Goal: Task Accomplishment & Management: Manage account settings

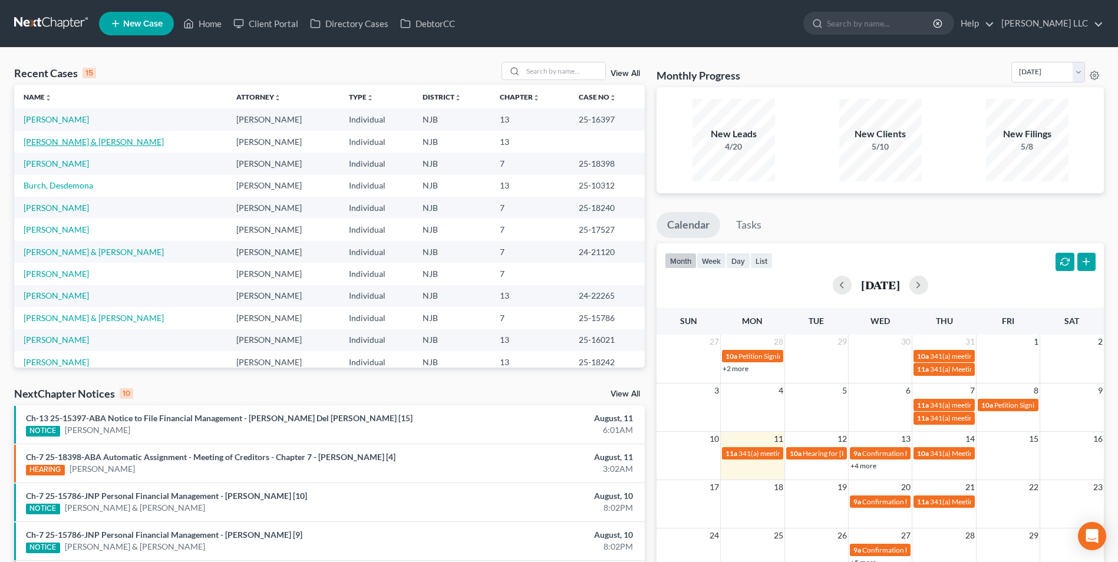
click at [95, 140] on link "[PERSON_NAME] & [PERSON_NAME]" at bounding box center [94, 142] width 140 height 10
select select "1"
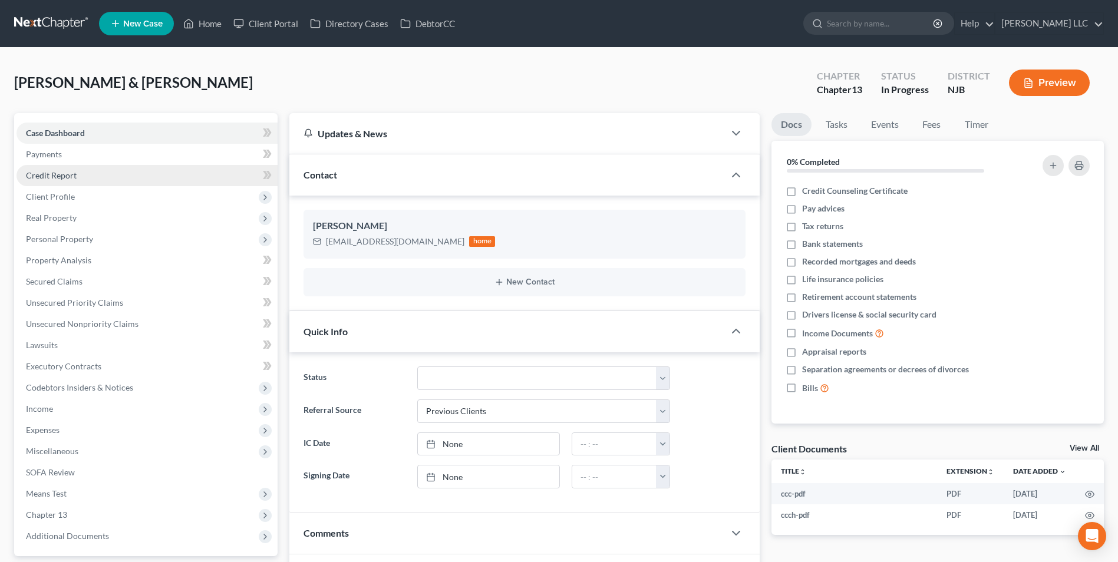
click at [58, 177] on span "Credit Report" at bounding box center [51, 175] width 51 height 10
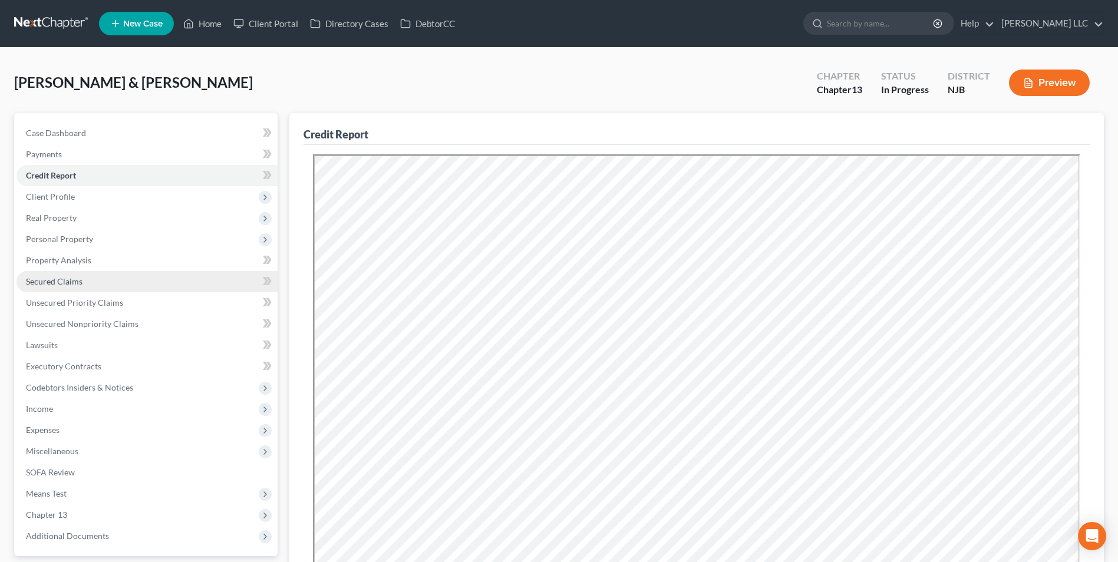
click at [53, 281] on span "Secured Claims" at bounding box center [54, 281] width 57 height 10
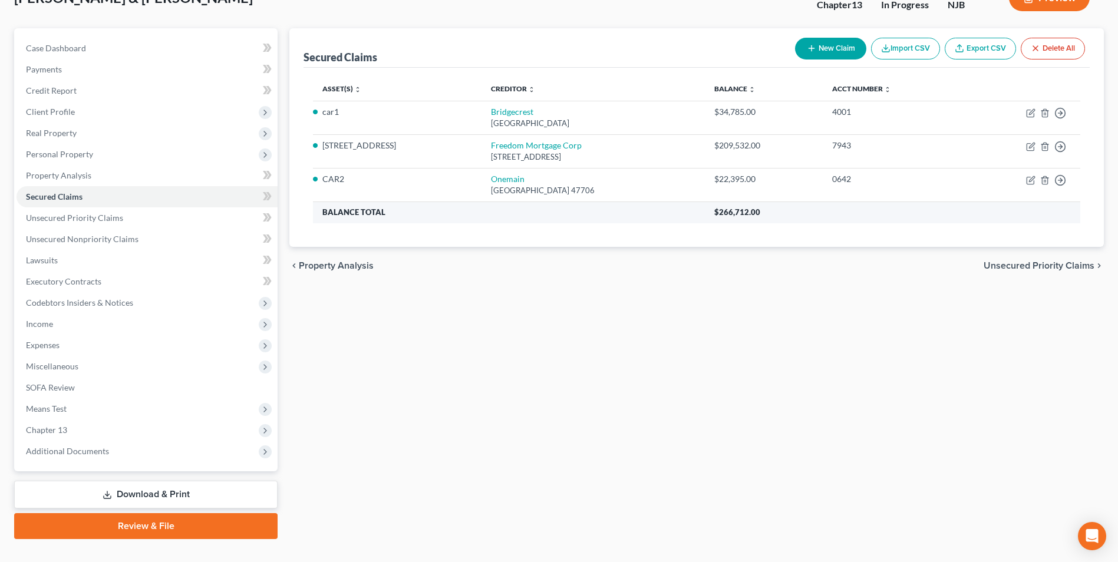
scroll to position [107, 0]
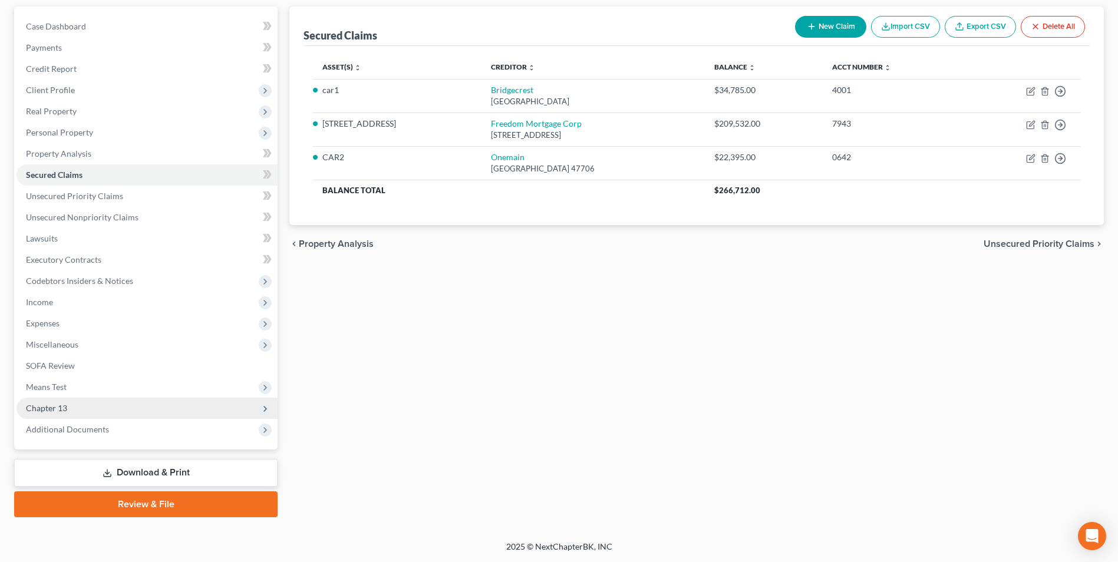
click at [95, 415] on span "Chapter 13" at bounding box center [147, 408] width 261 height 21
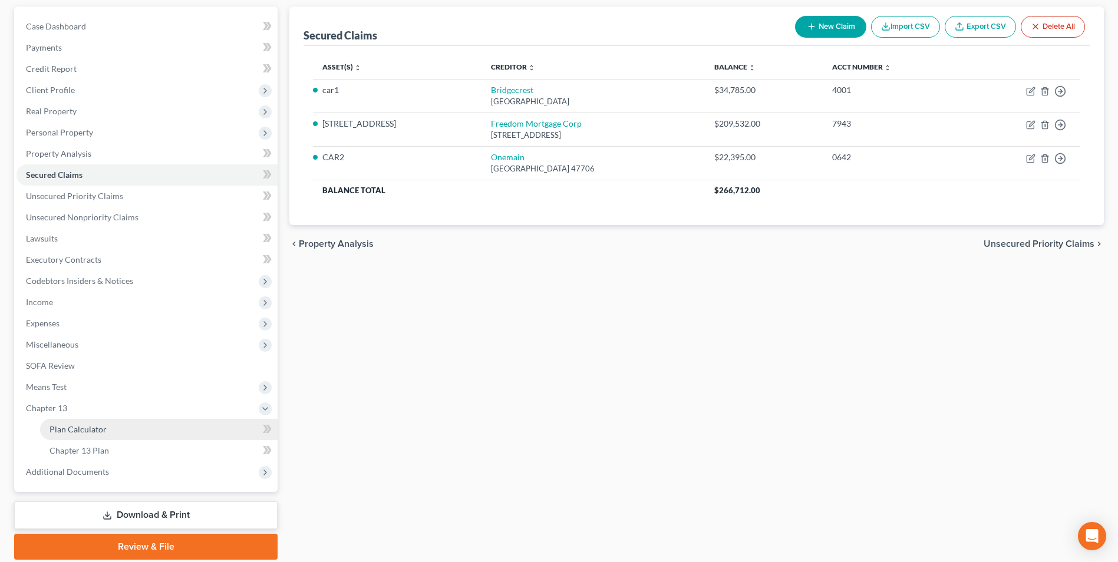
click at [99, 431] on span "Plan Calculator" at bounding box center [78, 429] width 57 height 10
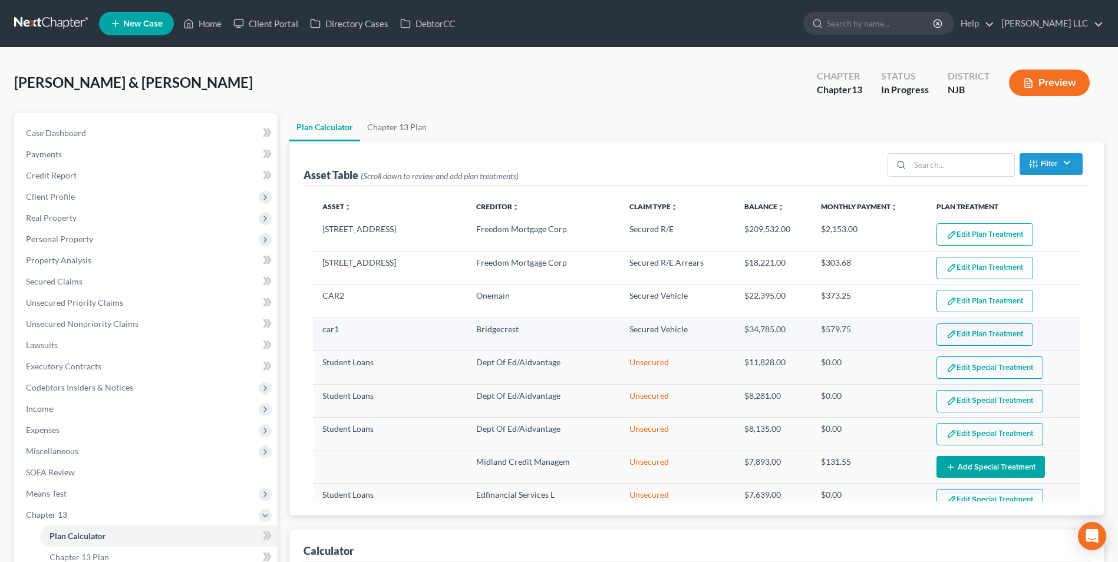
select select "59"
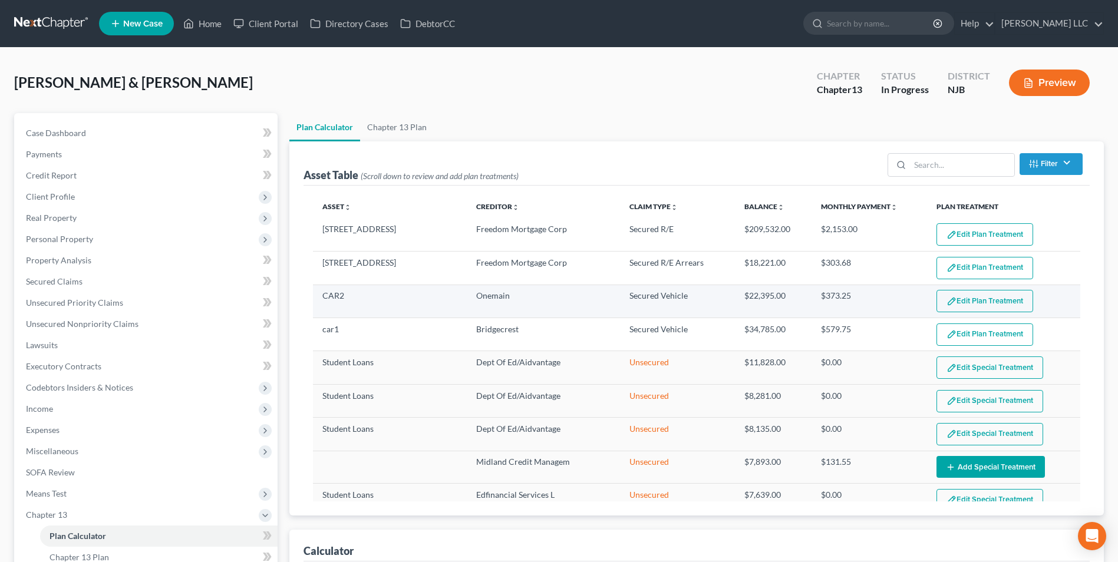
click at [975, 304] on button "Edit Plan Treatment" at bounding box center [984, 301] width 97 height 22
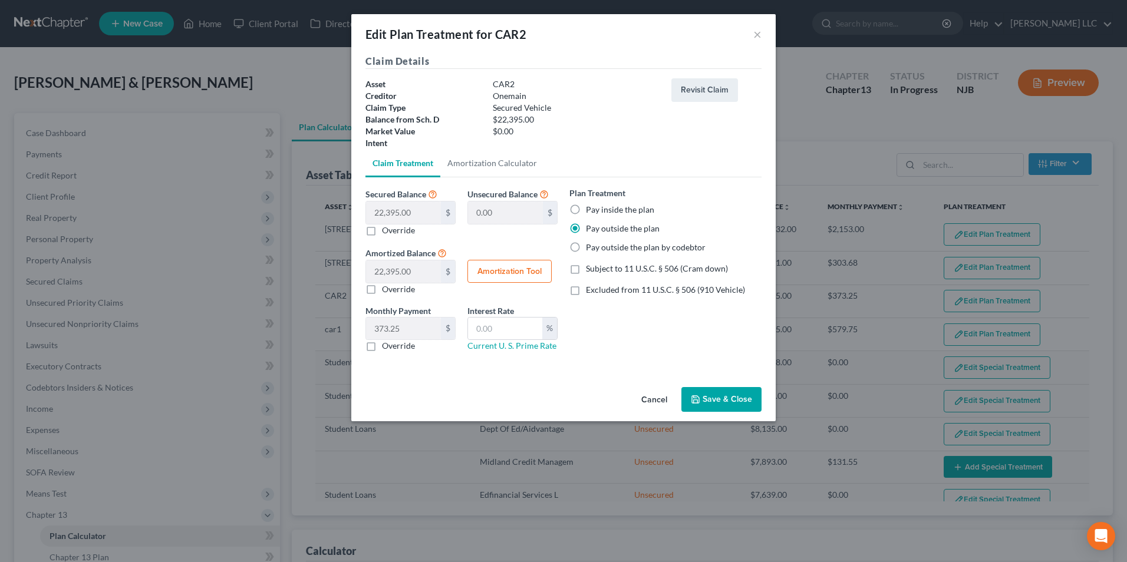
click at [730, 397] on button "Save & Close" at bounding box center [721, 399] width 80 height 25
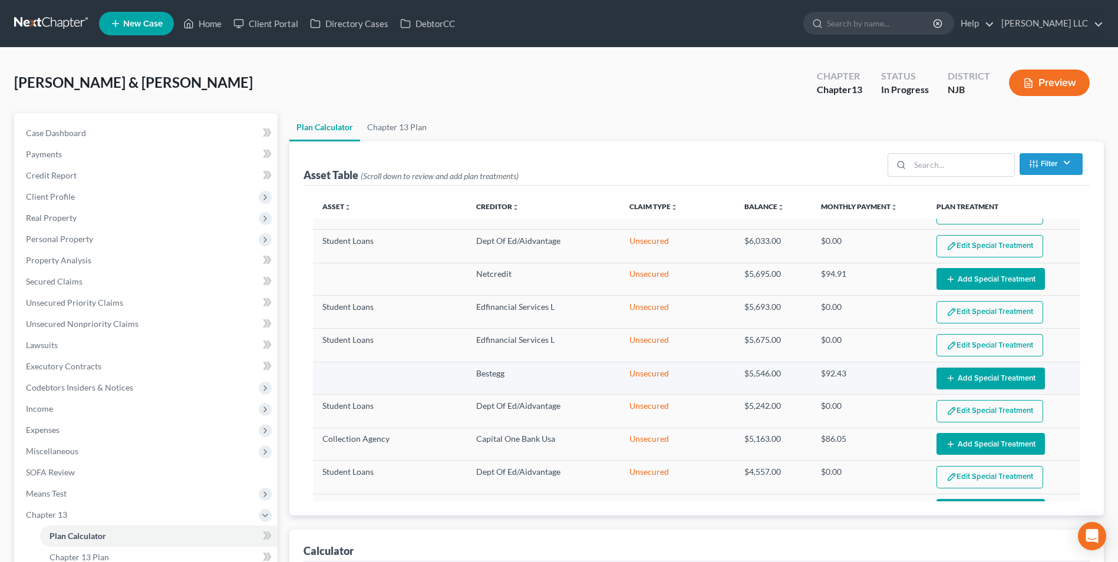
select select "59"
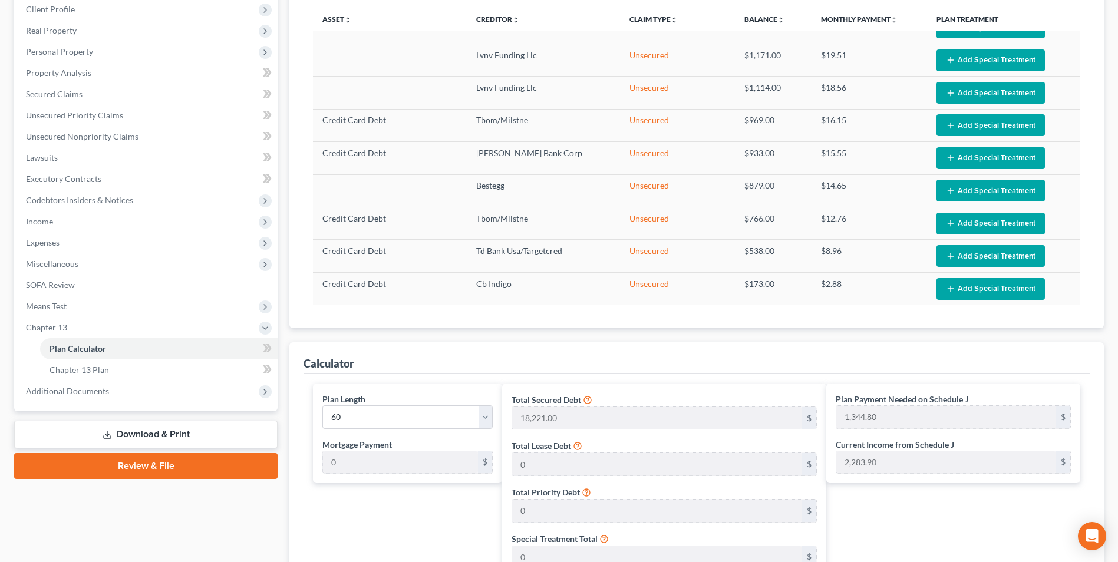
scroll to position [59, 0]
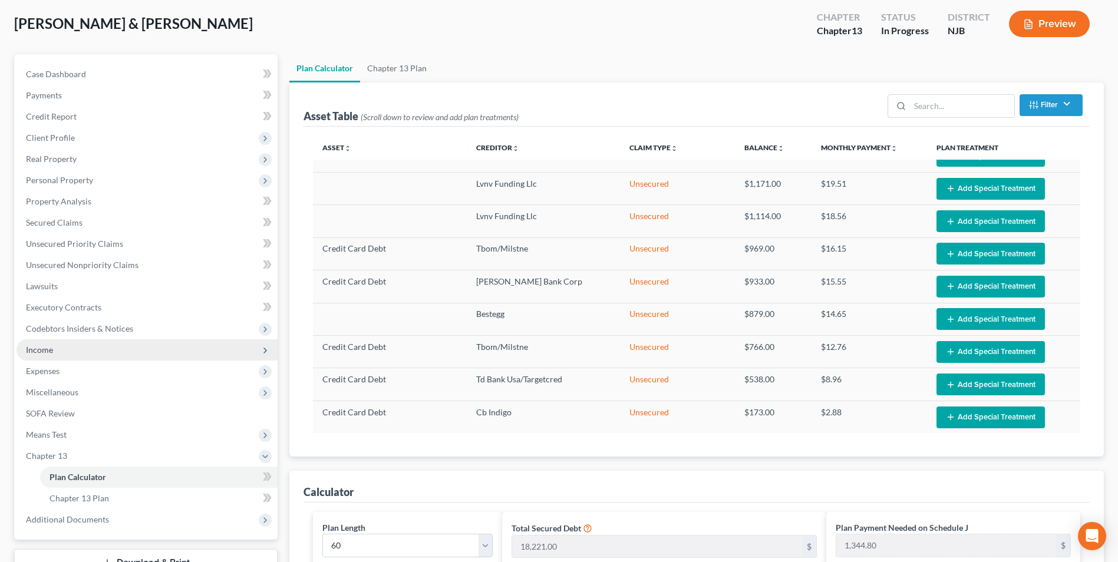
click at [74, 349] on span "Income" at bounding box center [147, 349] width 261 height 21
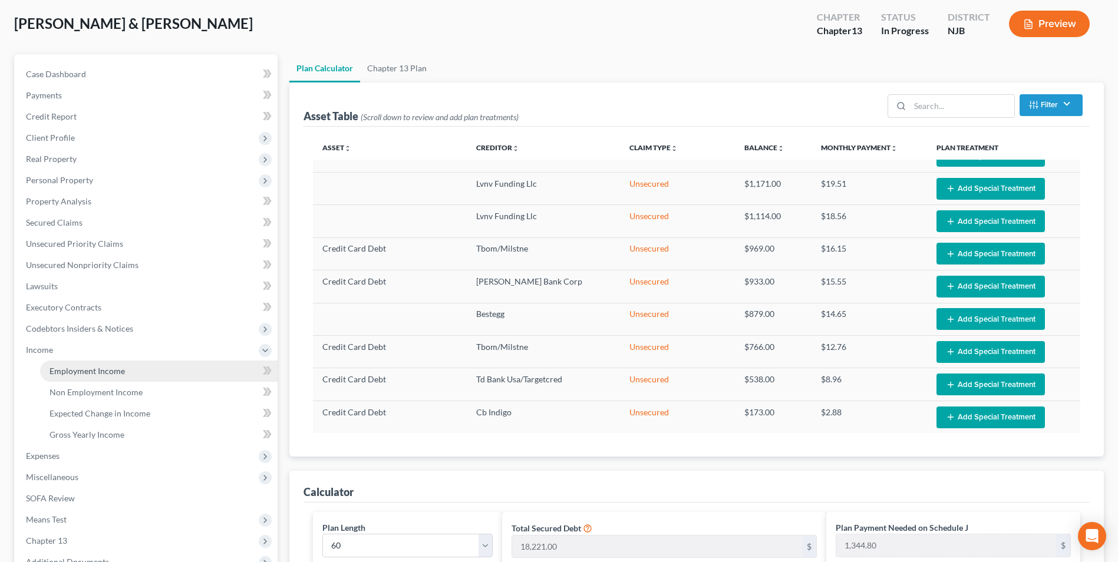
click at [85, 370] on span "Employment Income" at bounding box center [87, 371] width 75 height 10
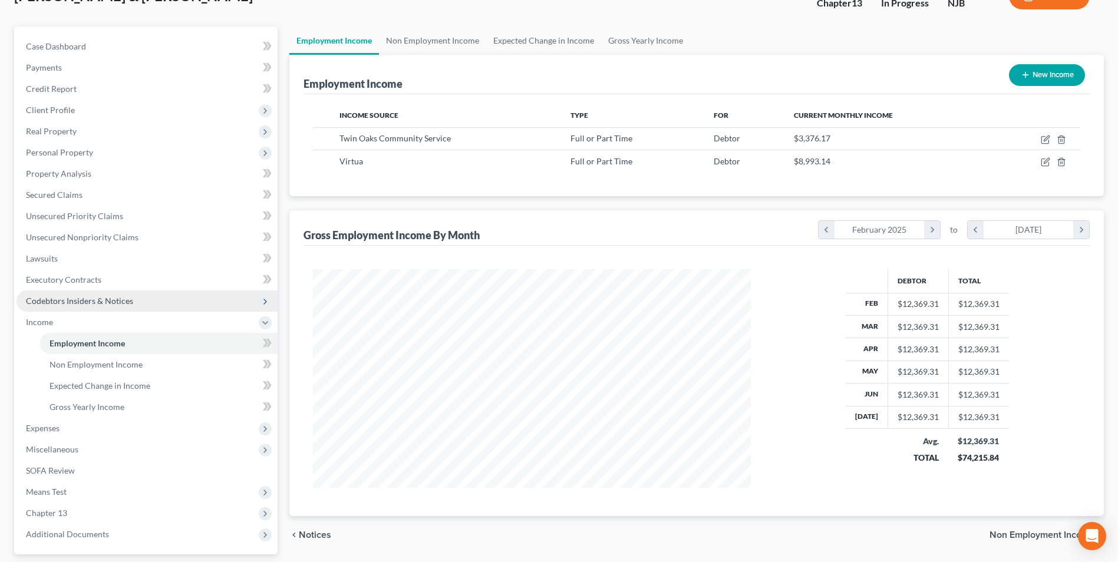
scroll to position [192, 0]
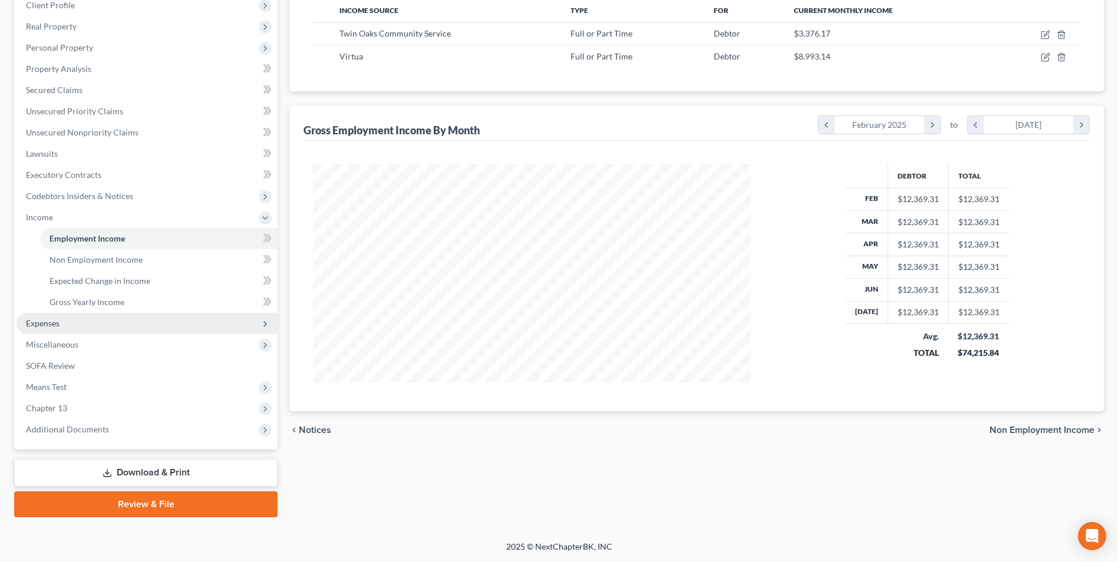
click at [73, 328] on span "Expenses" at bounding box center [147, 323] width 261 height 21
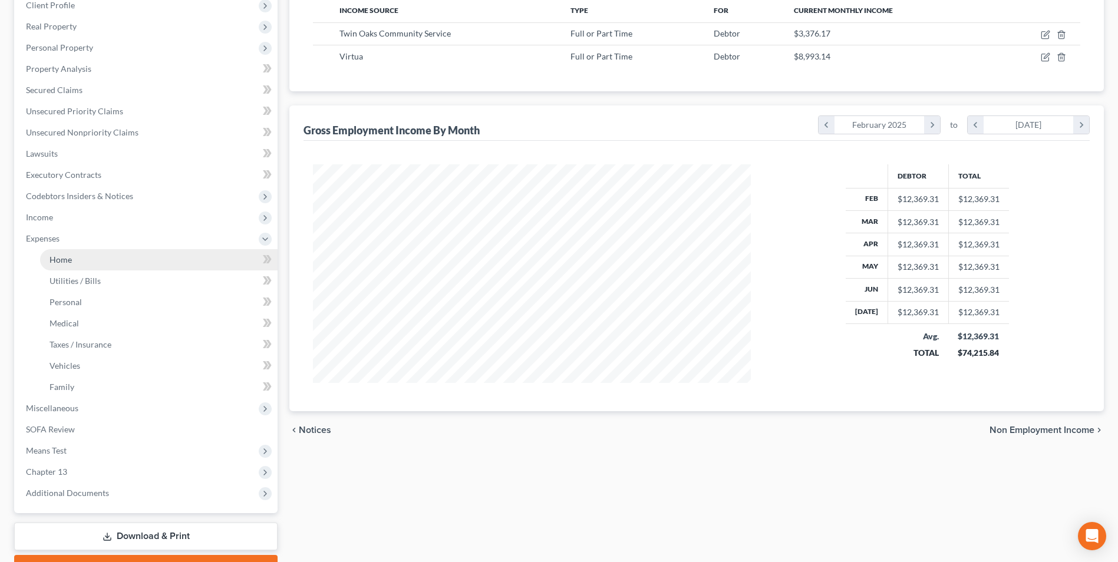
click at [77, 263] on link "Home" at bounding box center [159, 259] width 238 height 21
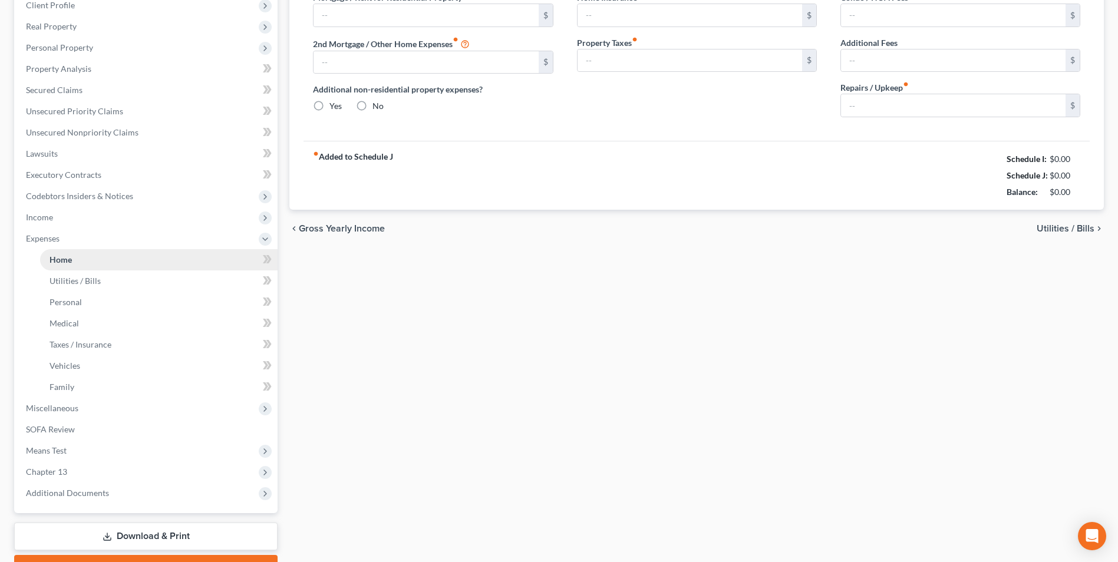
type input "2,700.00"
type input "0.00"
radio input "true"
type input "0.00"
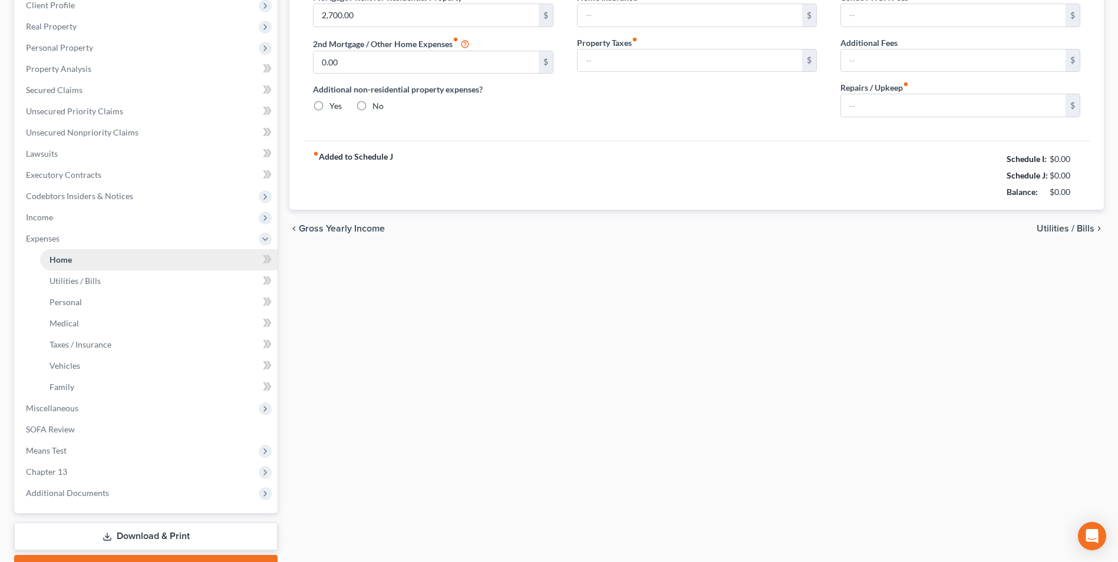
type input "0.00"
type input "100.00"
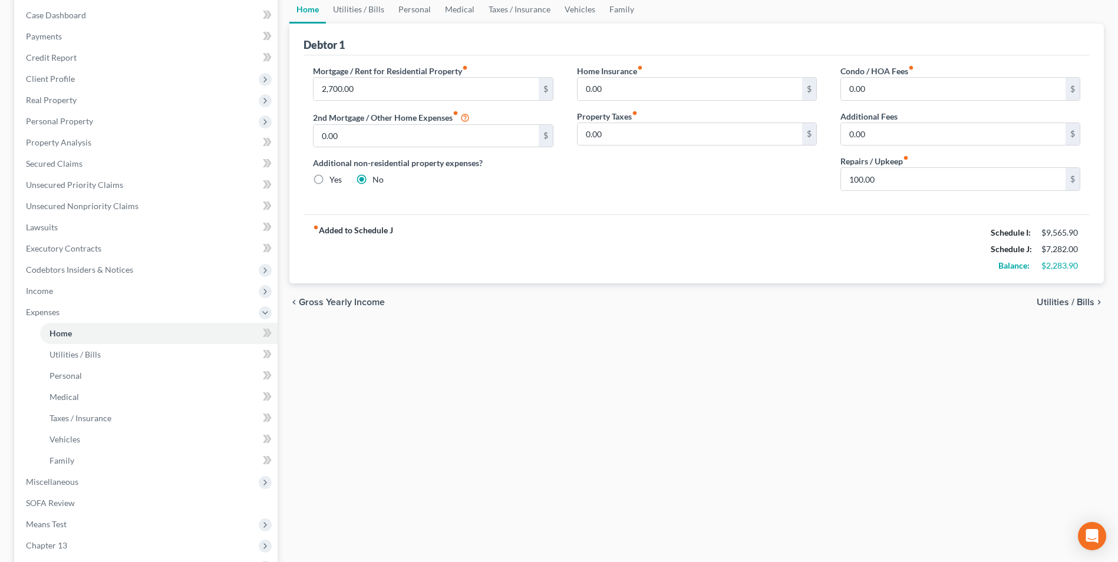
scroll to position [177, 0]
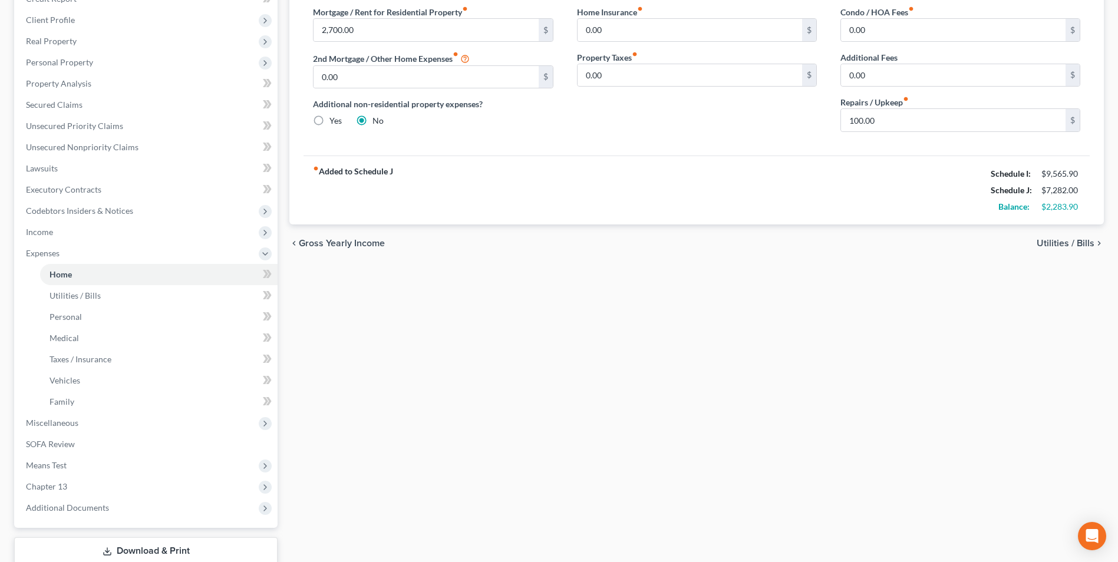
drag, startPoint x: 1068, startPoint y: 246, endPoint x: 1039, endPoint y: 246, distance: 28.9
click at [1068, 246] on span "Utilities / Bills" at bounding box center [1066, 243] width 58 height 9
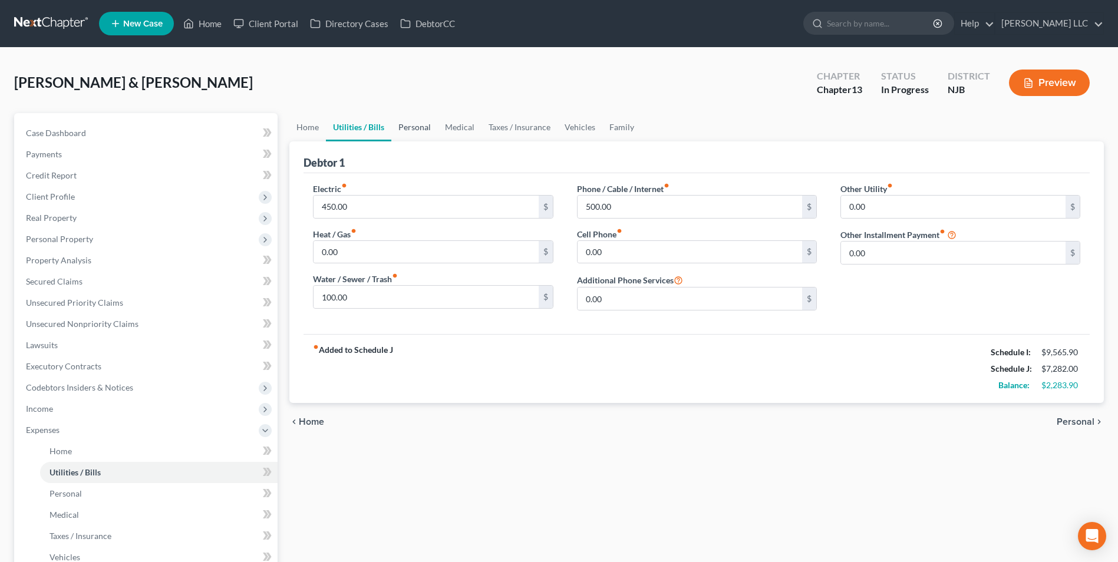
click at [417, 127] on link "Personal" at bounding box center [414, 127] width 47 height 28
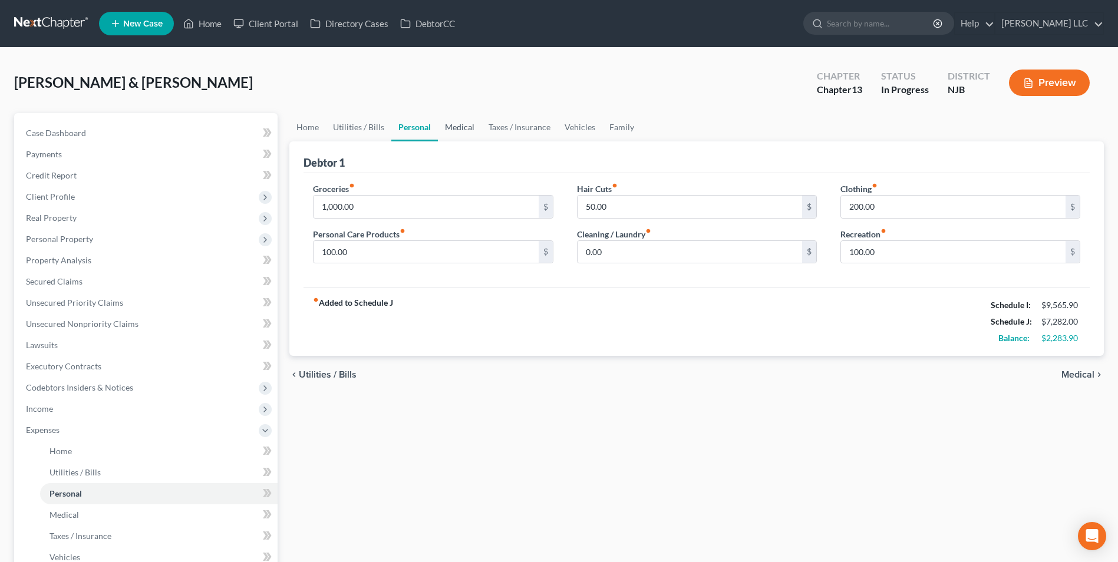
click at [454, 132] on link "Medical" at bounding box center [460, 127] width 44 height 28
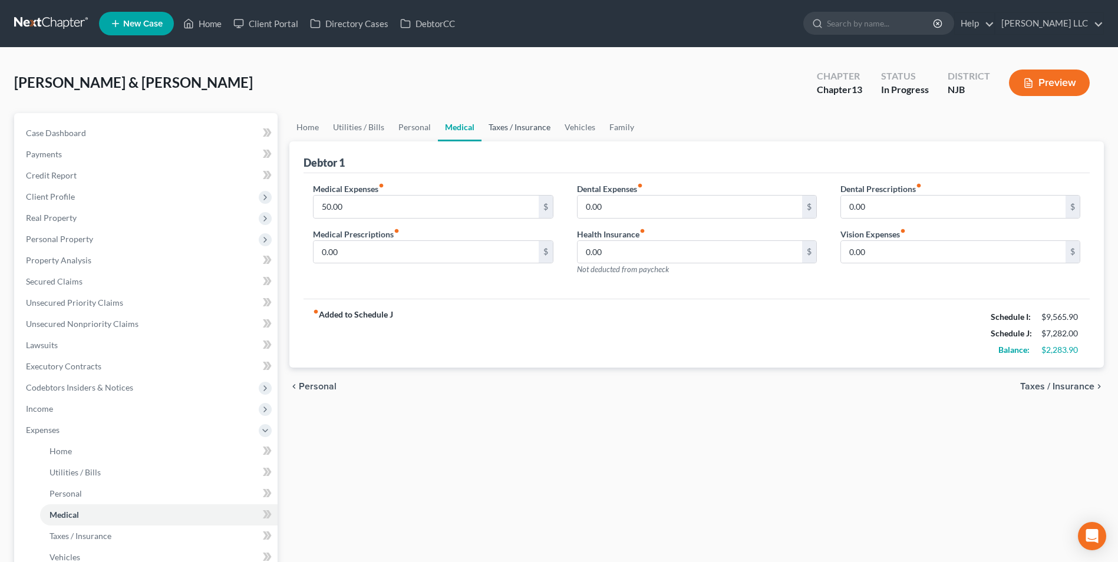
click at [511, 128] on link "Taxes / Insurance" at bounding box center [519, 127] width 76 height 28
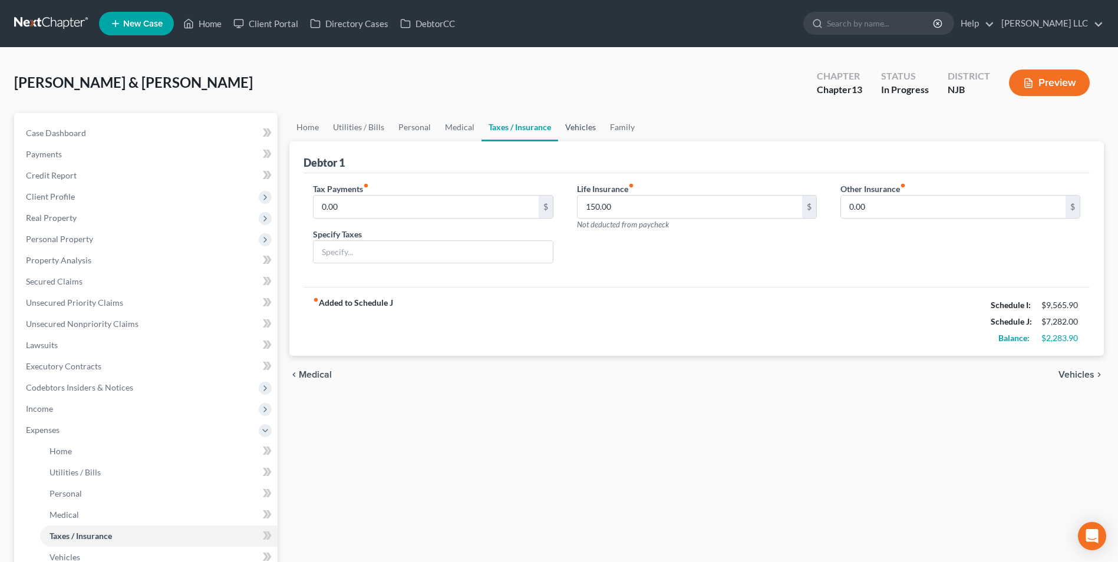
click at [576, 129] on link "Vehicles" at bounding box center [580, 127] width 45 height 28
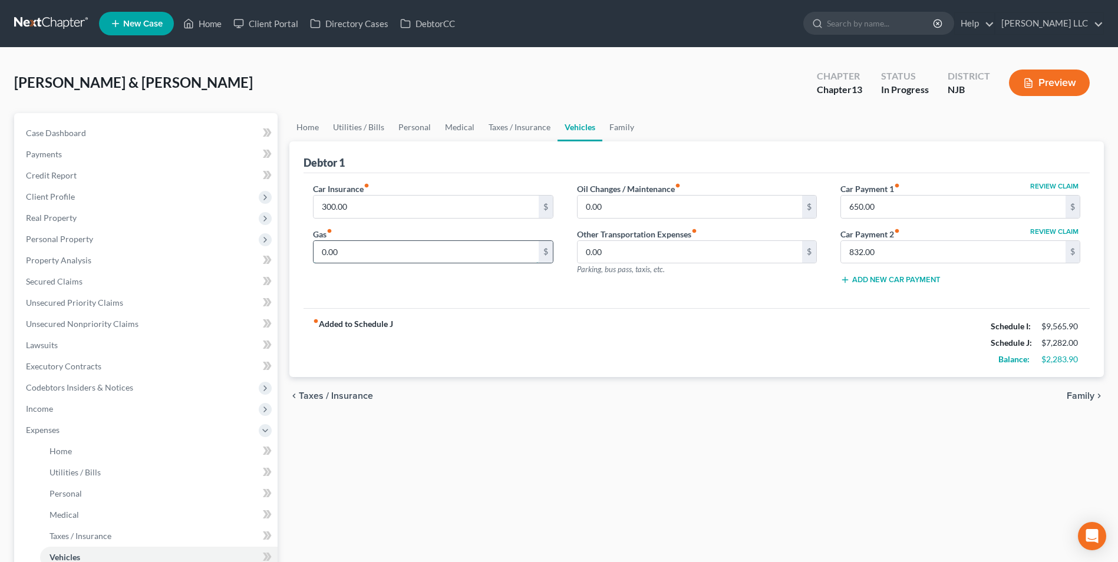
click at [320, 252] on input "0.00" at bounding box center [426, 252] width 225 height 22
type input "350"
click at [585, 210] on input "0.00" at bounding box center [690, 207] width 225 height 22
type input "50"
click at [550, 305] on div "Car Insurance fiber_manual_record 300.00 $ Gas fiber_manual_record 350 $ Oil Ch…" at bounding box center [697, 241] width 786 height 136
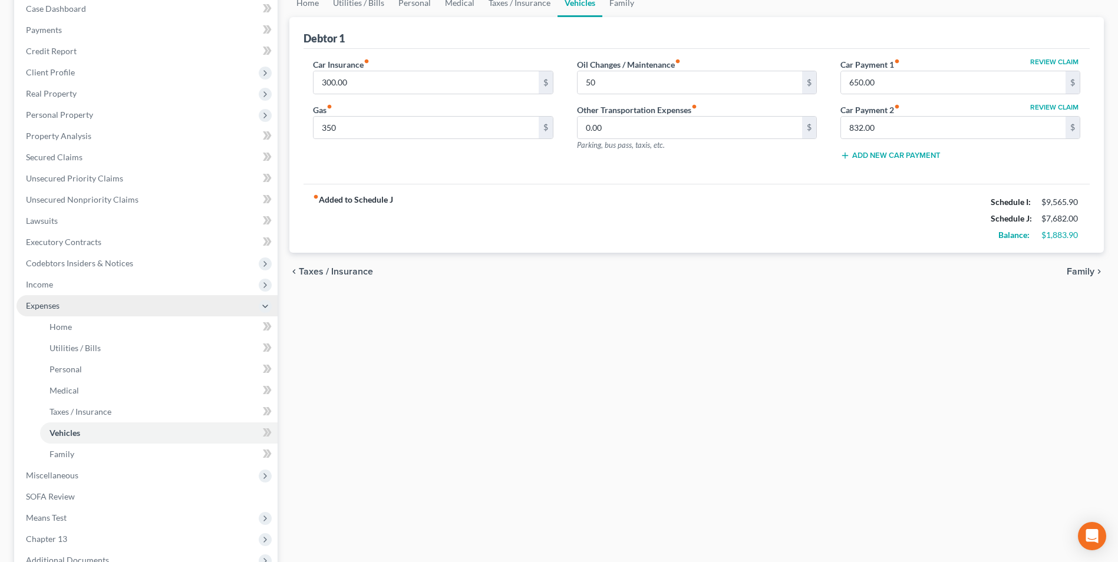
scroll to position [255, 0]
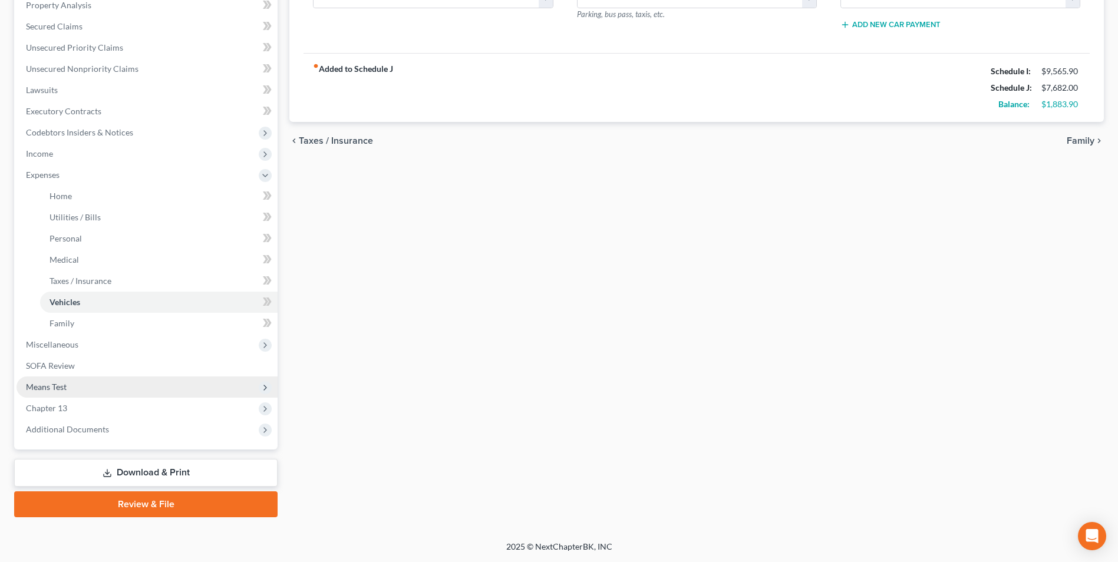
click at [109, 390] on span "Means Test" at bounding box center [147, 387] width 261 height 21
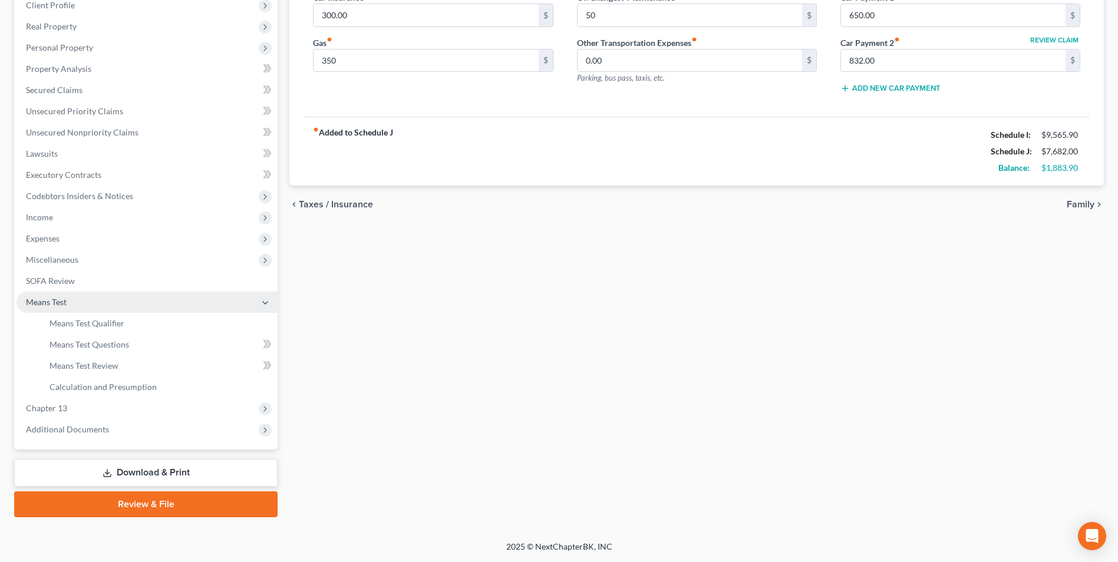
scroll to position [192, 0]
click at [113, 324] on span "Means Test Qualifier" at bounding box center [87, 323] width 75 height 10
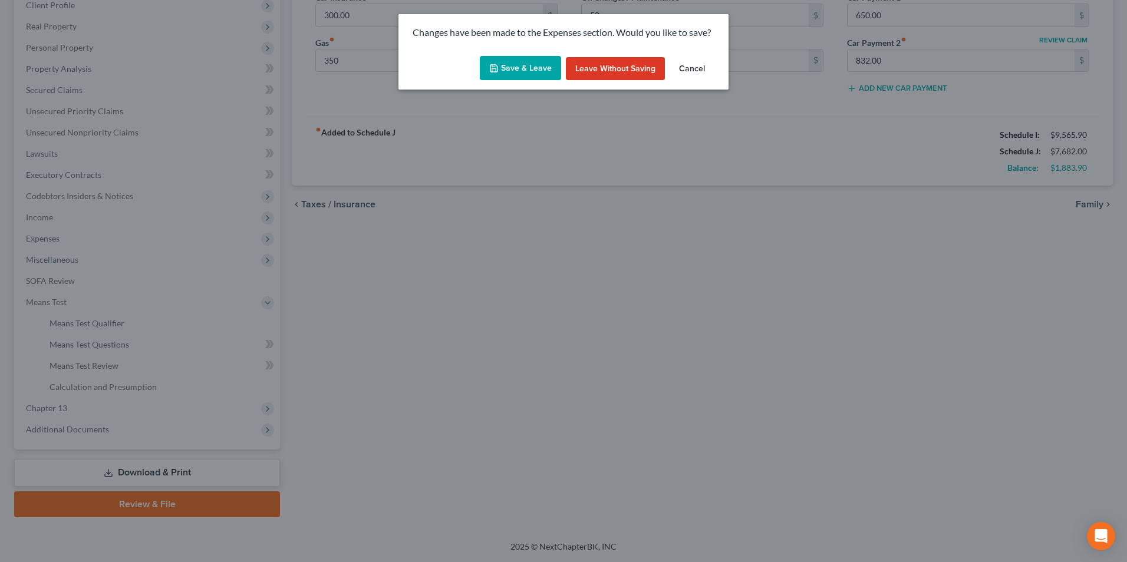
click at [522, 67] on button "Save & Leave" at bounding box center [520, 68] width 81 height 25
type input "350.00"
type input "50.00"
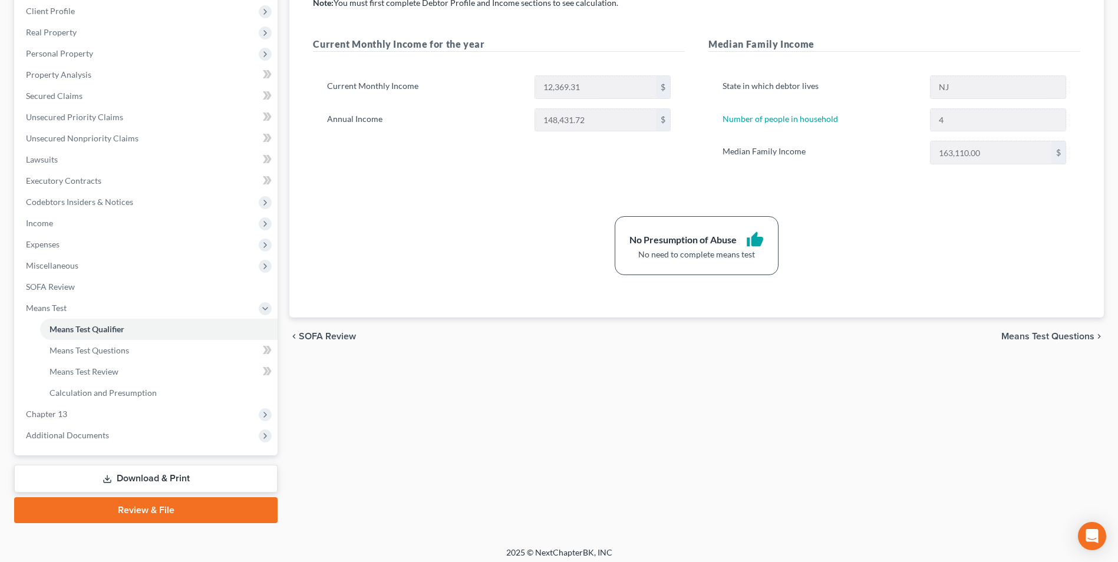
scroll to position [192, 0]
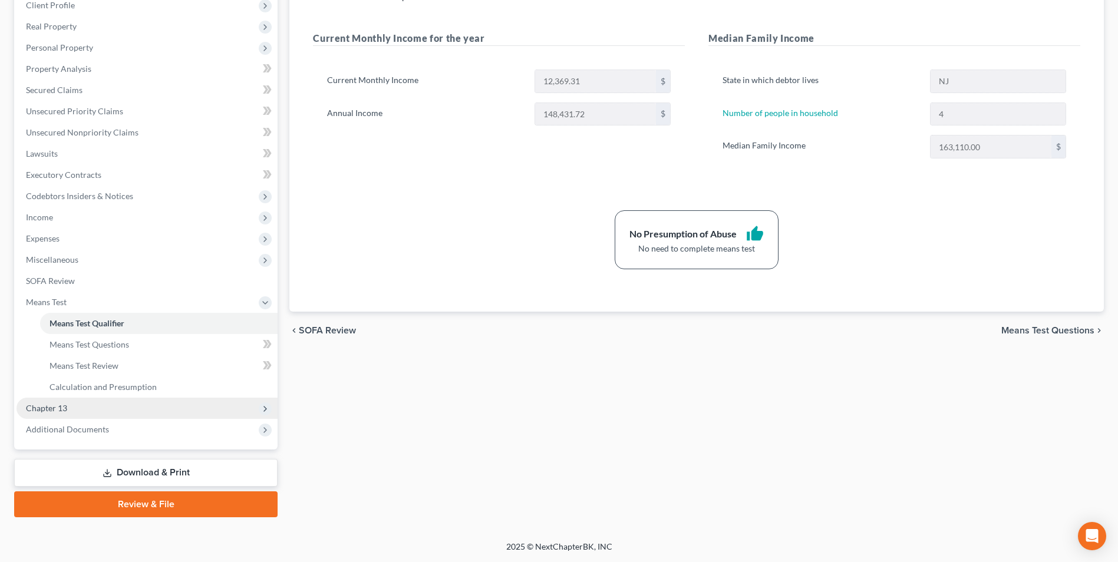
click at [140, 411] on span "Chapter 13" at bounding box center [147, 408] width 261 height 21
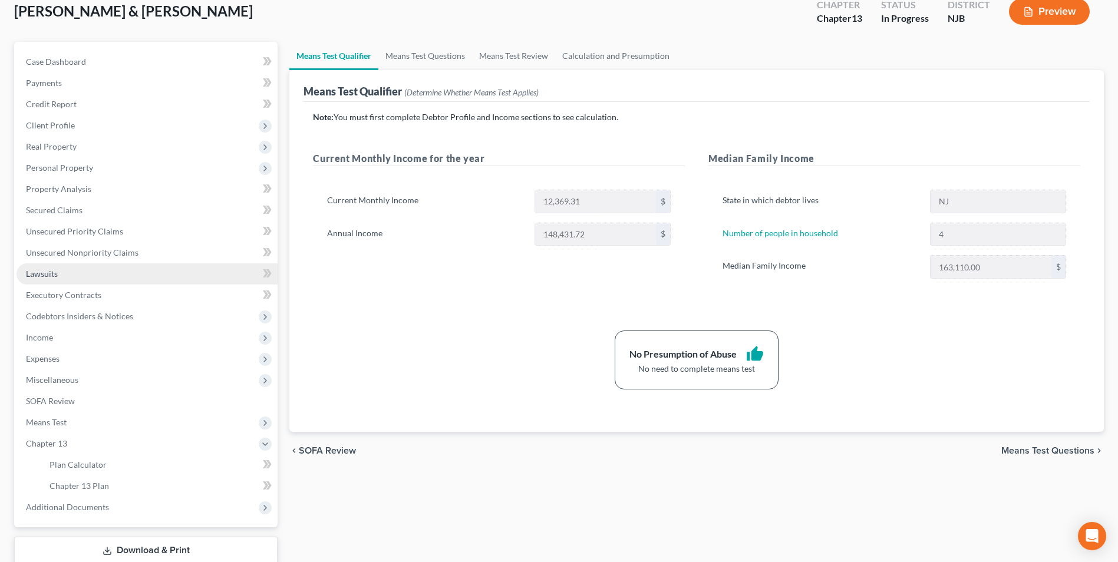
scroll to position [0, 0]
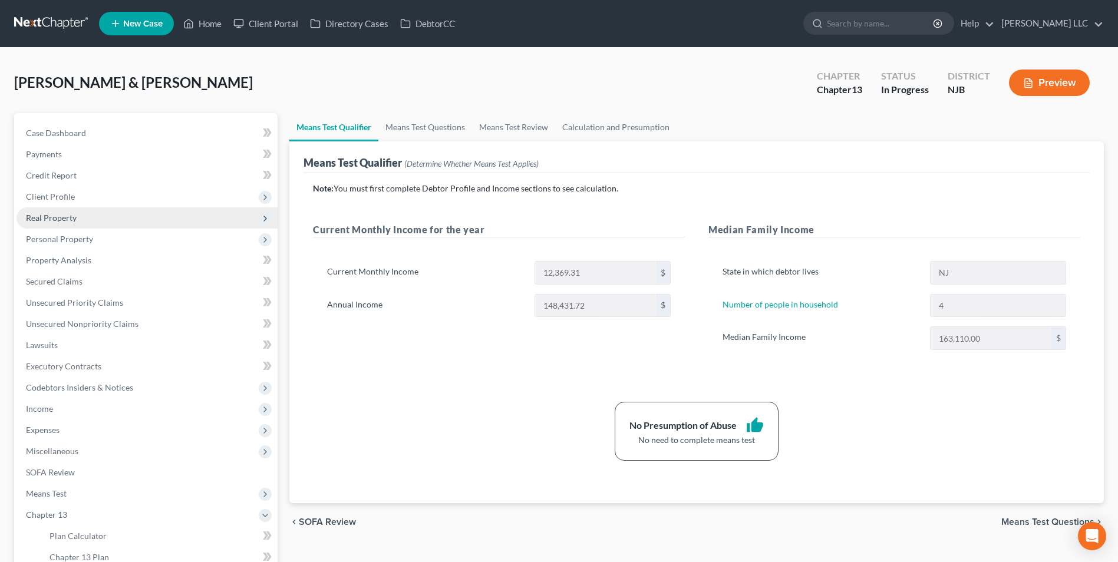
click at [99, 219] on span "Real Property" at bounding box center [147, 217] width 261 height 21
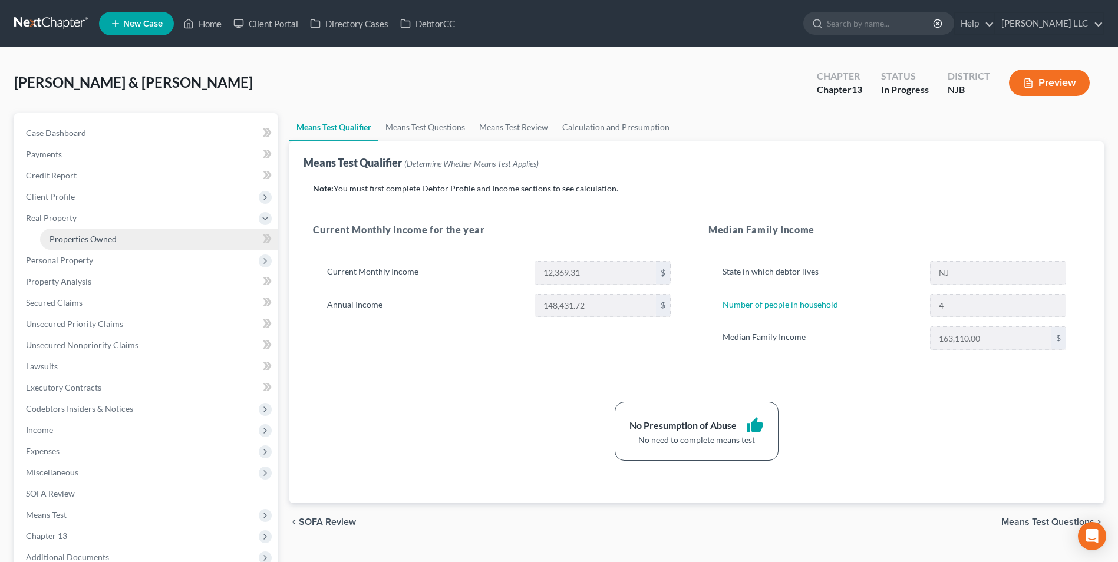
click at [105, 242] on span "Properties Owned" at bounding box center [83, 239] width 67 height 10
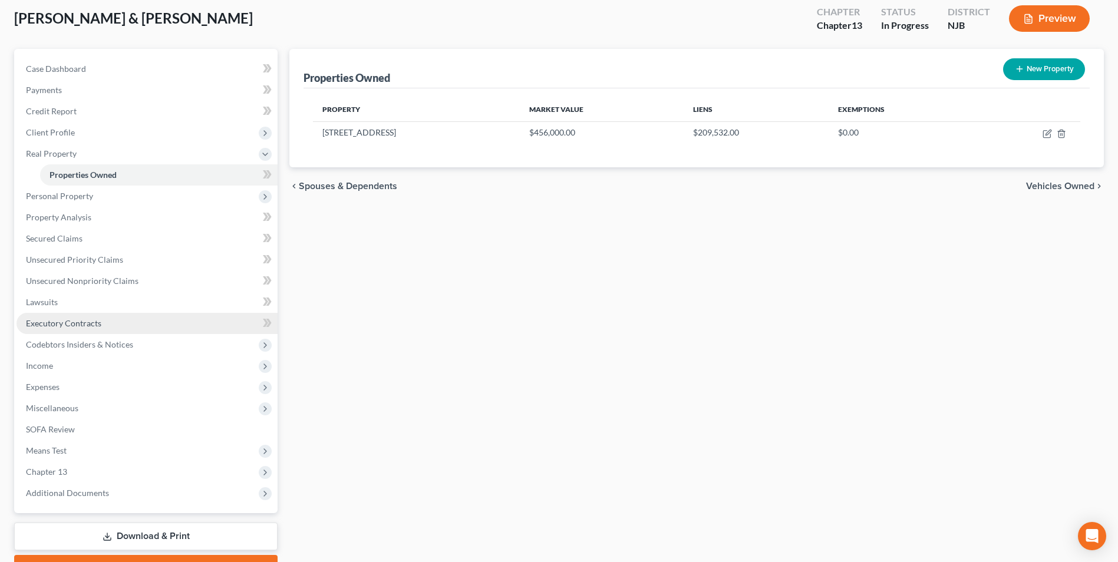
scroll to position [128, 0]
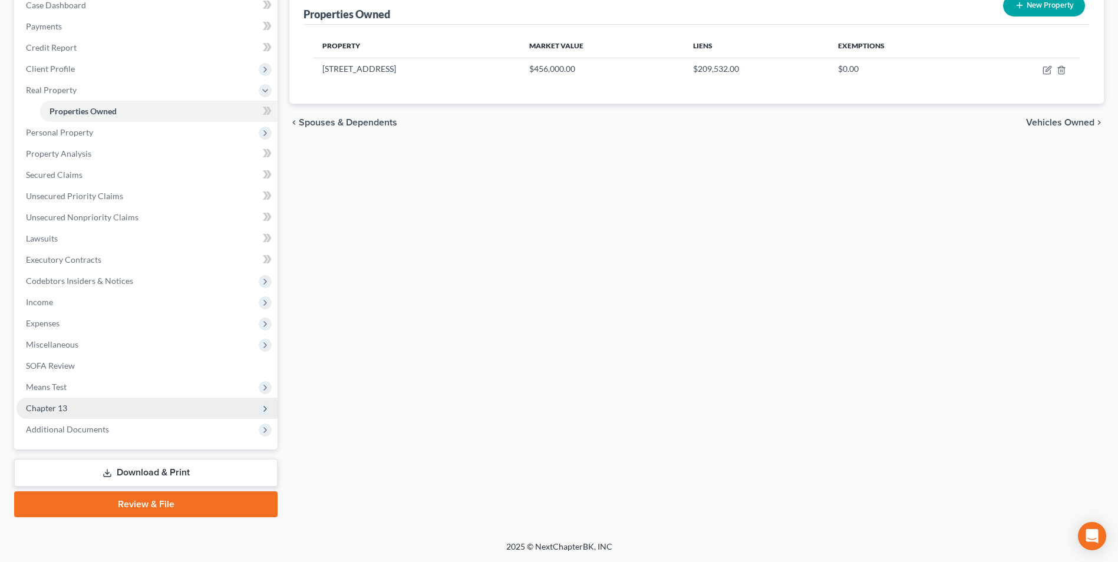
click at [93, 402] on span "Chapter 13" at bounding box center [147, 408] width 261 height 21
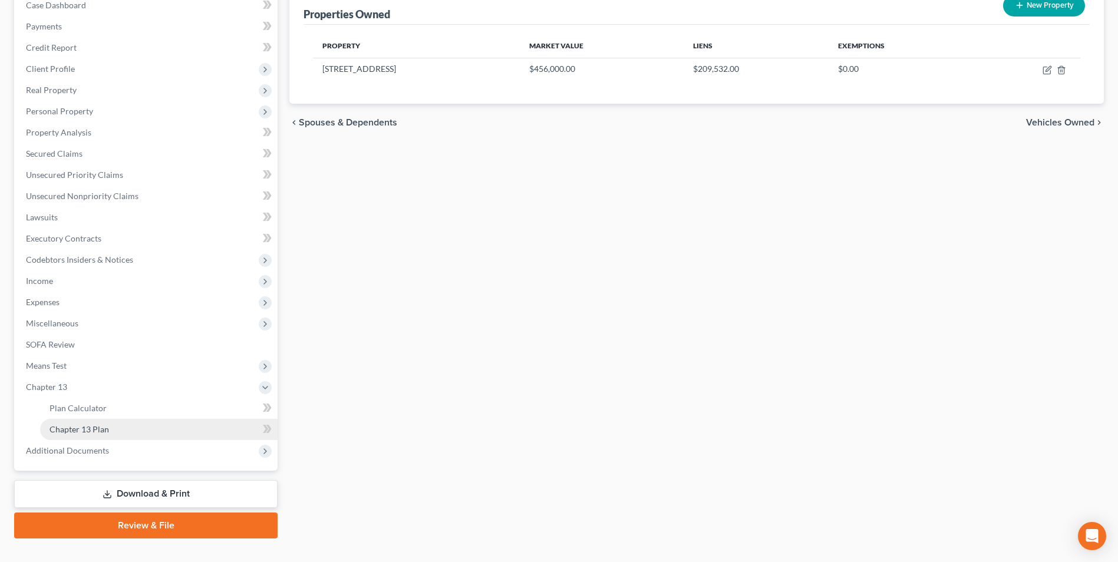
click at [107, 432] on span "Chapter 13 Plan" at bounding box center [80, 429] width 60 height 10
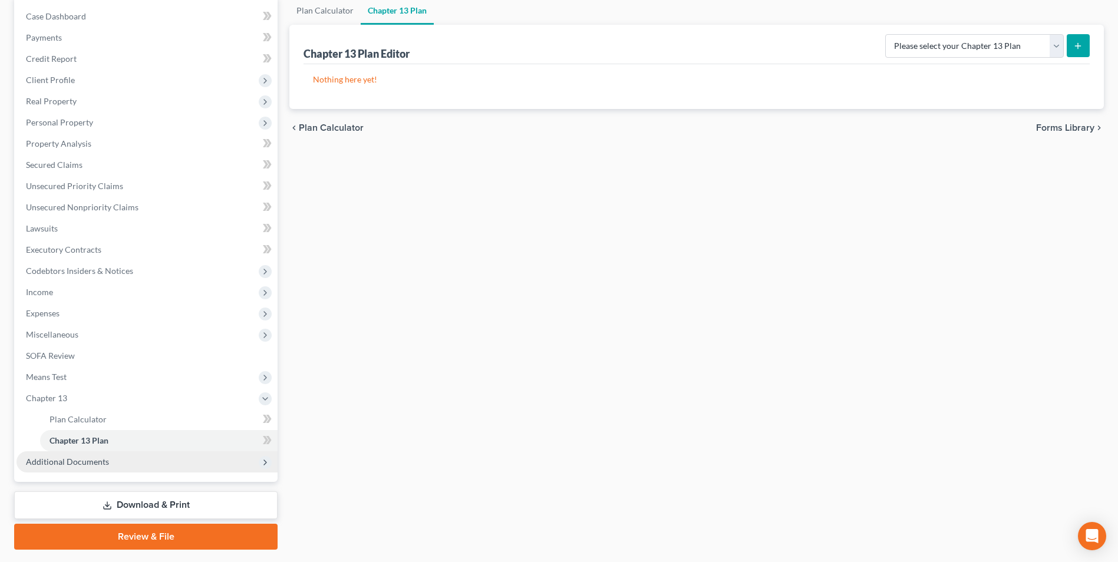
scroll to position [118, 0]
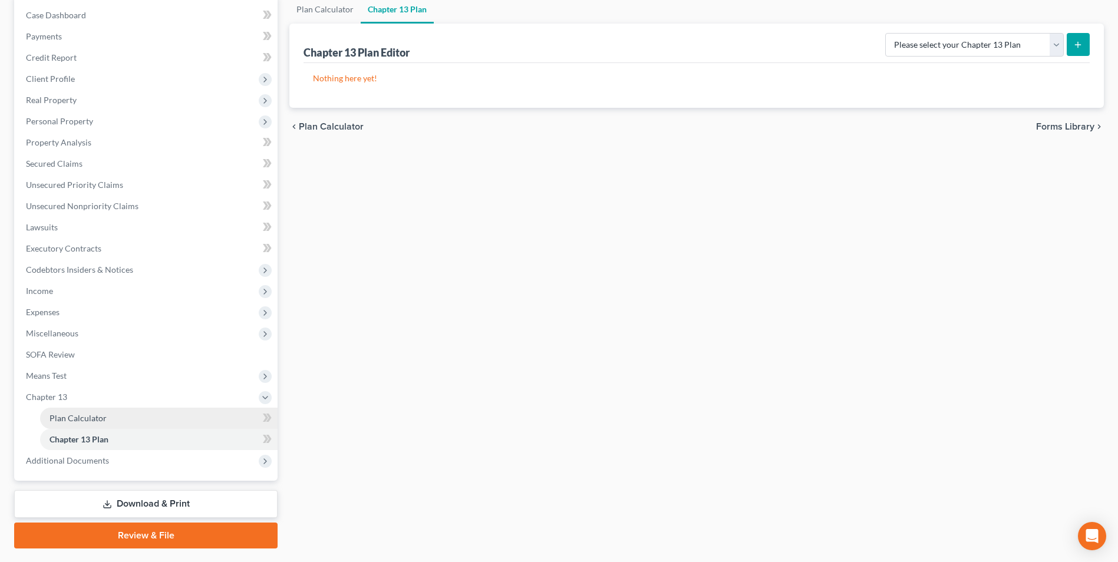
click at [131, 420] on link "Plan Calculator" at bounding box center [159, 418] width 238 height 21
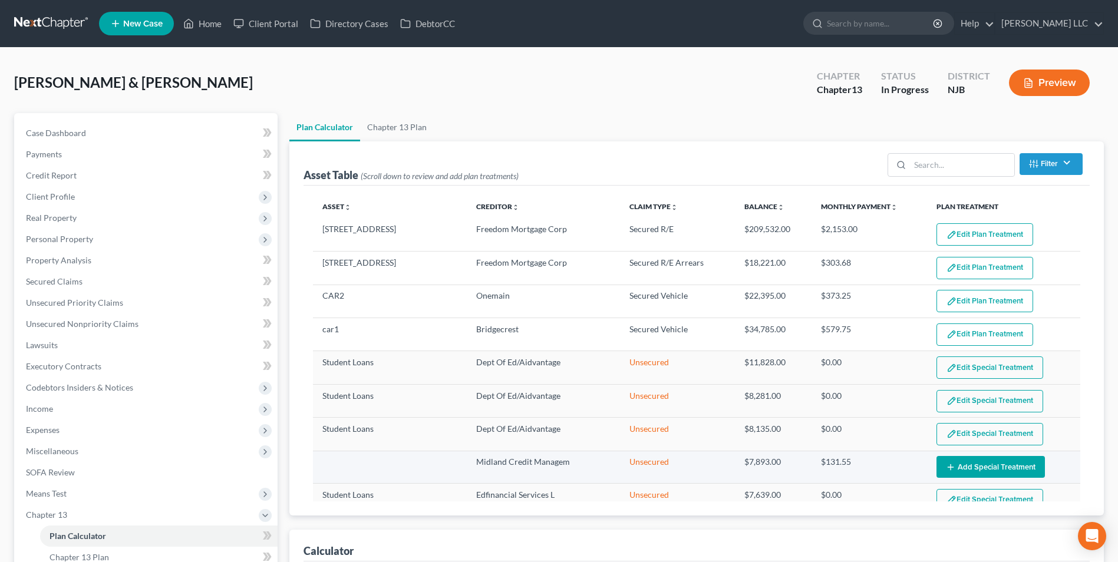
select select "59"
click at [62, 22] on link at bounding box center [51, 23] width 75 height 21
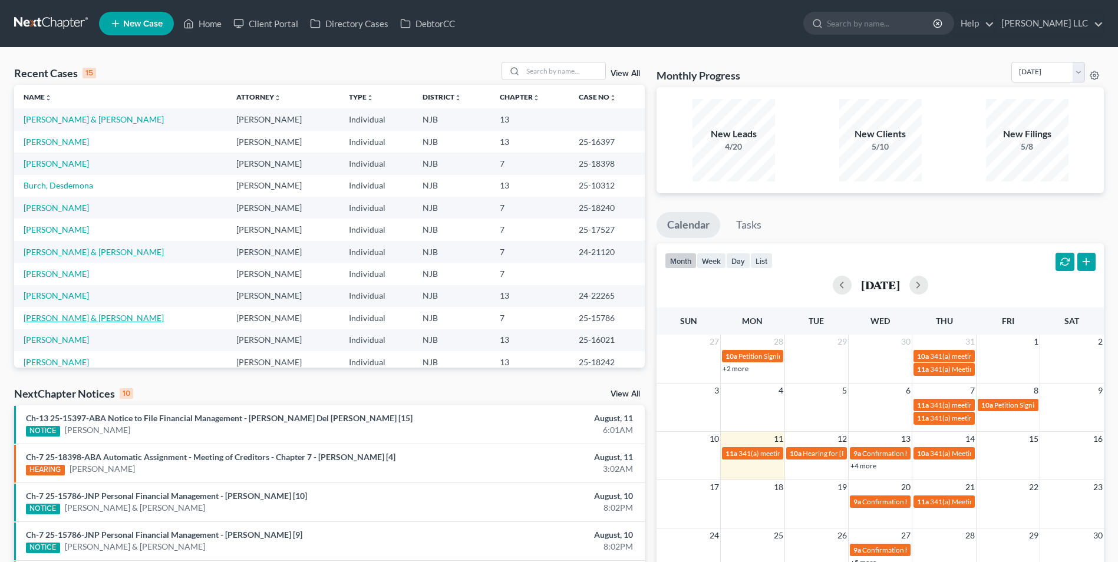
click at [63, 318] on link "[PERSON_NAME] & [PERSON_NAME]" at bounding box center [94, 318] width 140 height 10
select select "1"
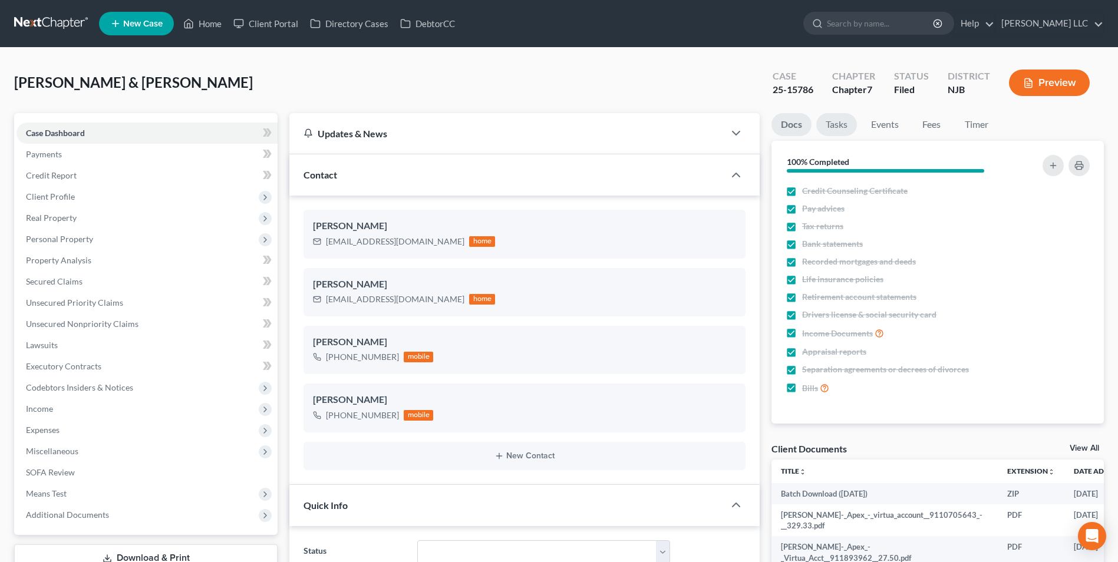
click at [839, 124] on link "Tasks" at bounding box center [836, 124] width 41 height 23
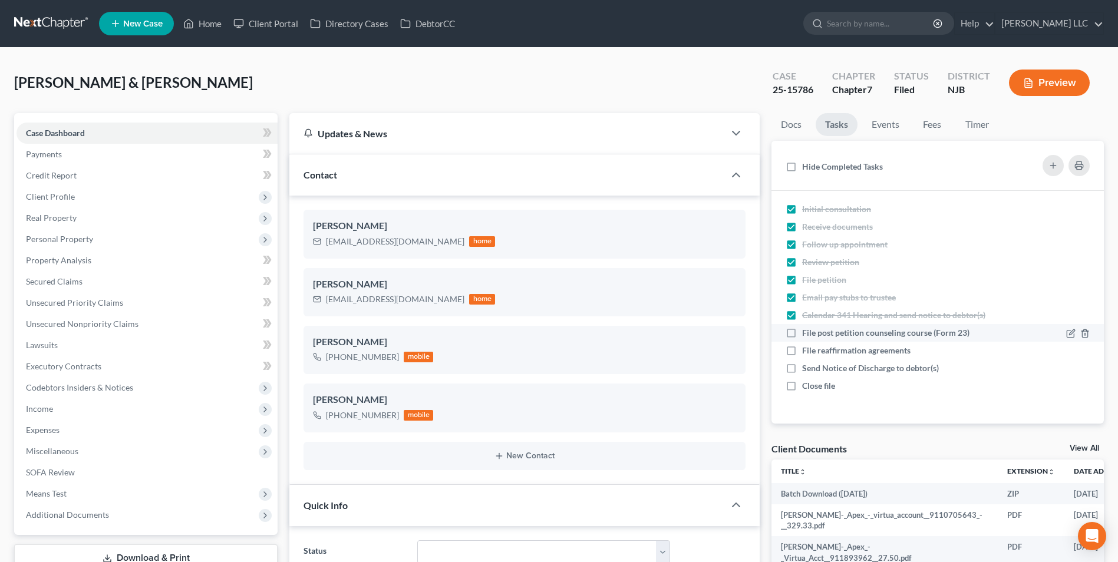
click at [802, 334] on label "File post petition counseling course (Form 23)" at bounding box center [890, 333] width 177 height 12
click at [807, 334] on input "File post petition counseling course (Form 23)" at bounding box center [811, 331] width 8 height 8
checkbox input "true"
click at [54, 25] on link at bounding box center [51, 23] width 75 height 21
